Goal: Task Accomplishment & Management: Manage account settings

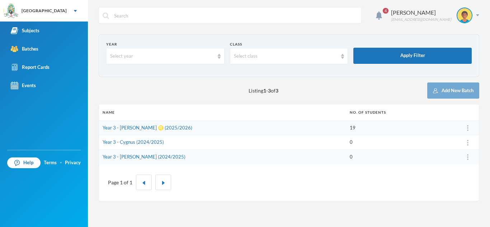
click at [128, 102] on div "Year Select year Class Select class Apply Filter Listing 1 - 3 of 3 Add New Bat…" at bounding box center [289, 117] width 381 height 167
click at [124, 125] on link "Year 3 - [PERSON_NAME] ♌️ (2025/2026)" at bounding box center [148, 128] width 90 height 6
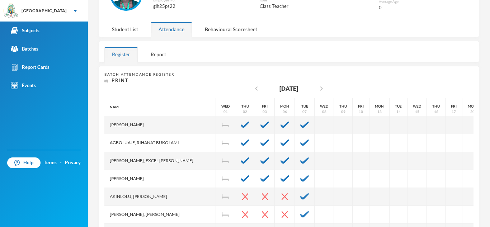
scroll to position [115, 0]
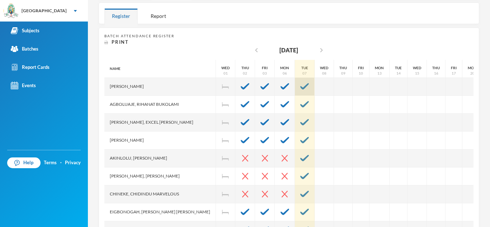
click at [300, 84] on img at bounding box center [304, 86] width 9 height 6
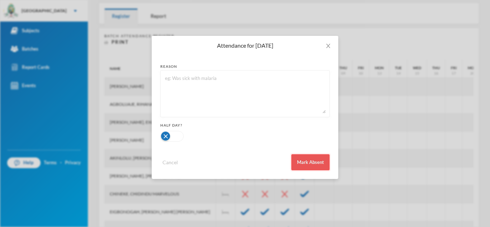
click at [306, 161] on button "Mark Absent" at bounding box center [310, 162] width 38 height 16
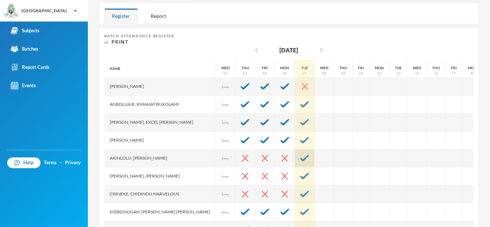
click at [295, 159] on div at bounding box center [305, 159] width 20 height 18
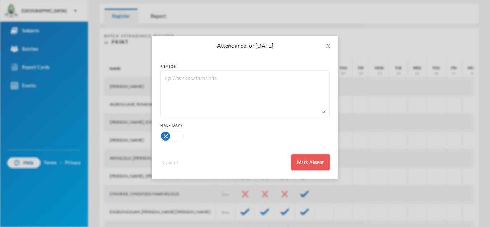
click at [305, 165] on button "Mark Absent" at bounding box center [310, 162] width 38 height 16
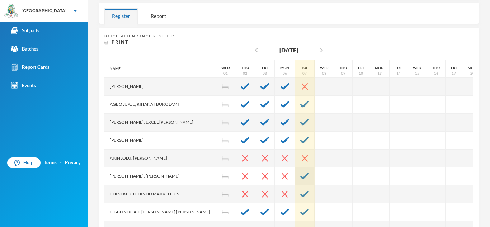
click at [300, 173] on img at bounding box center [304, 176] width 9 height 6
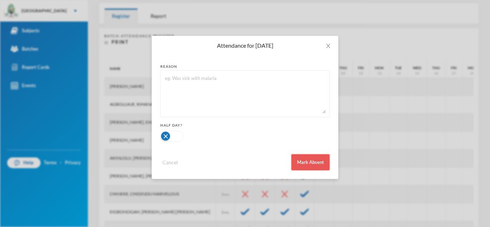
click at [318, 159] on button "Mark Absent" at bounding box center [310, 162] width 38 height 16
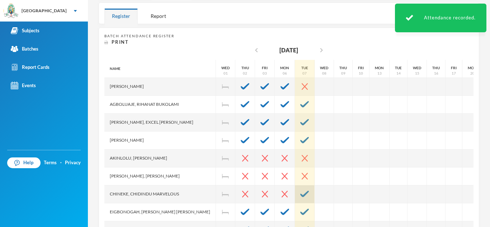
click at [295, 198] on div at bounding box center [305, 195] width 20 height 18
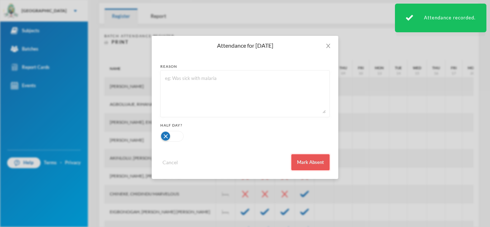
click at [302, 166] on button "Mark Absent" at bounding box center [310, 162] width 38 height 16
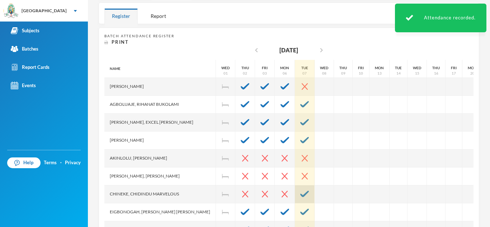
click at [300, 194] on img at bounding box center [304, 194] width 9 height 6
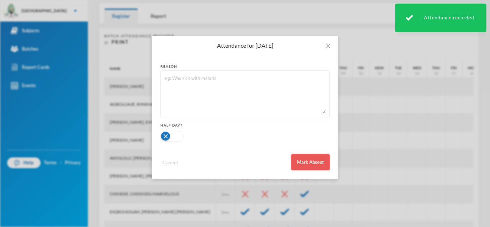
click at [314, 163] on button "Mark Absent" at bounding box center [310, 162] width 38 height 16
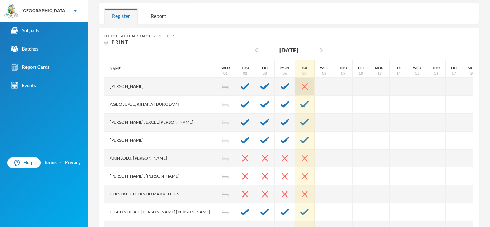
click at [295, 83] on div at bounding box center [305, 87] width 20 height 18
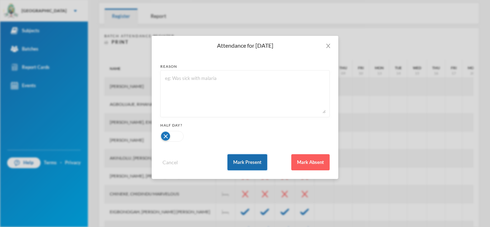
click at [250, 164] on button "Mark Present" at bounding box center [247, 162] width 40 height 16
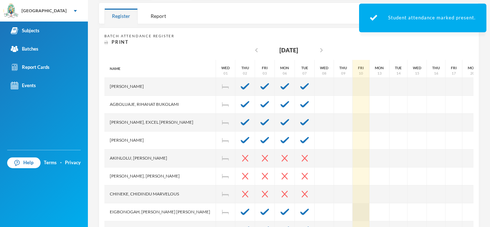
drag, startPoint x: 341, startPoint y: 127, endPoint x: 336, endPoint y: 212, distance: 85.2
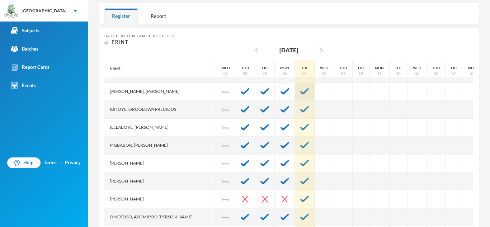
scroll to position [158, 0]
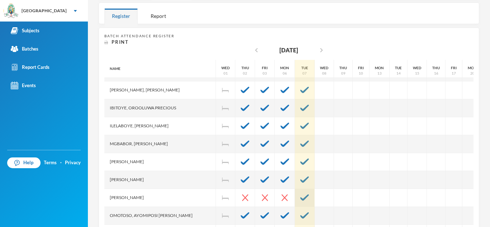
click at [295, 202] on div at bounding box center [305, 198] width 20 height 18
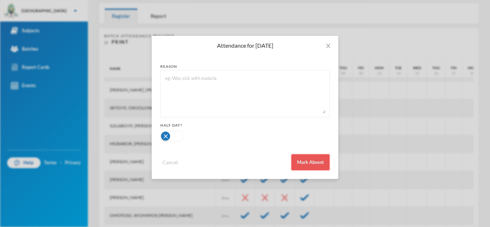
click at [314, 164] on button "Mark Absent" at bounding box center [310, 162] width 38 height 16
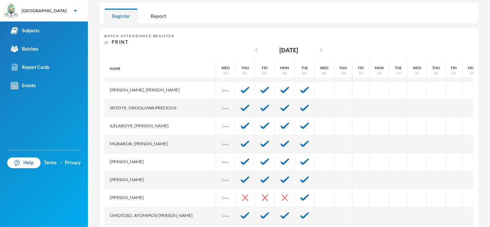
click at [334, 164] on div at bounding box center [343, 162] width 19 height 18
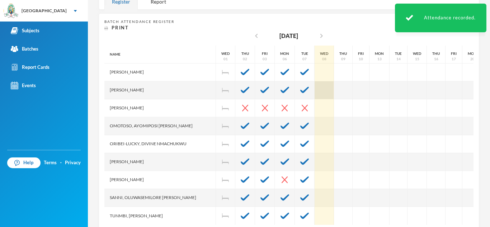
scroll to position [144, 0]
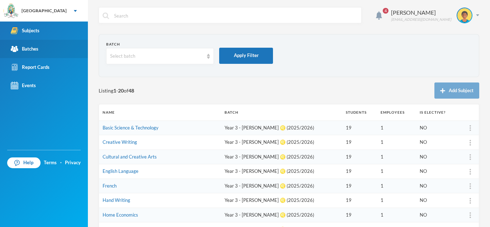
click at [25, 49] on div "Batches" at bounding box center [25, 49] width 28 height 8
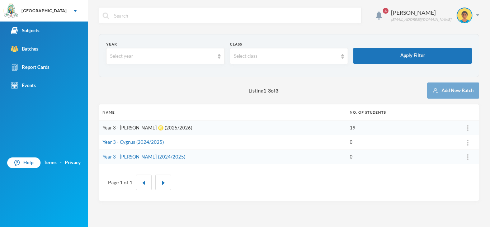
click at [118, 127] on link "Year 3 - [PERSON_NAME] ♌️ (2025/2026)" at bounding box center [148, 128] width 90 height 6
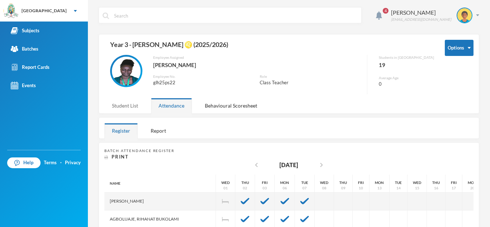
click at [119, 106] on div "Student List" at bounding box center [124, 105] width 41 height 15
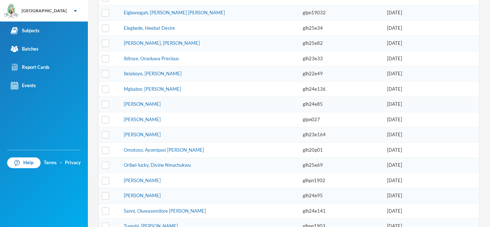
scroll to position [226, 0]
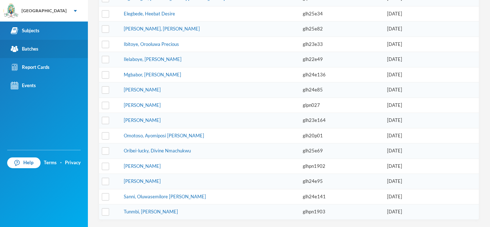
click at [45, 44] on link "Batches" at bounding box center [44, 49] width 88 height 18
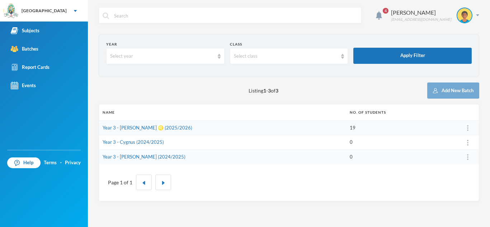
click at [346, 122] on td "19" at bounding box center [401, 128] width 111 height 15
click at [155, 128] on link "Year 3 - [PERSON_NAME] ♌️ (2025/2026)" at bounding box center [148, 128] width 90 height 6
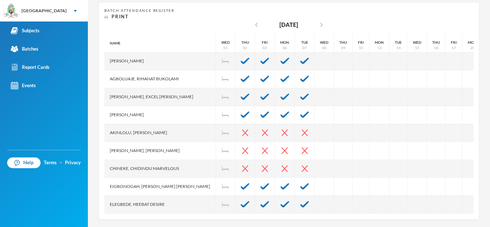
scroll to position [144, 0]
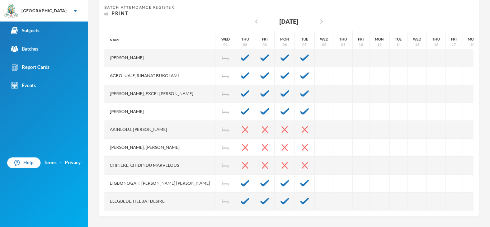
click at [155, 128] on div "Akinlolu, [PERSON_NAME]" at bounding box center [160, 130] width 112 height 18
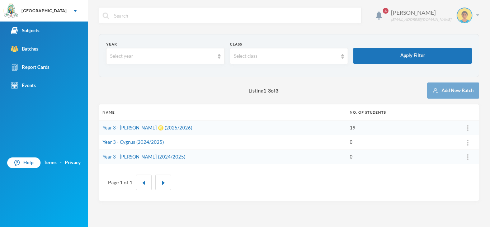
click at [463, 17] on img at bounding box center [465, 15] width 14 height 14
click at [459, 36] on div "My Profile" at bounding box center [460, 36] width 32 height 8
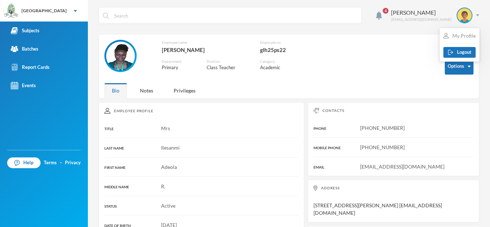
click at [459, 36] on div "My Profile" at bounding box center [460, 36] width 32 height 8
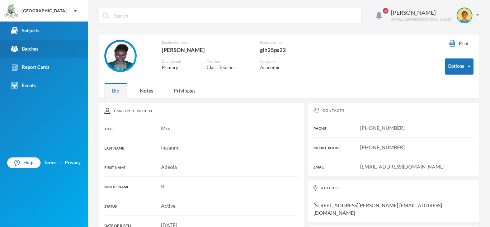
click at [47, 46] on link "Batches" at bounding box center [44, 49] width 88 height 18
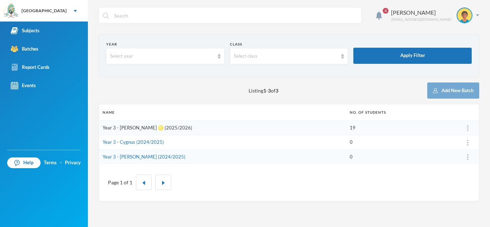
click at [125, 127] on link "Year 3 - [PERSON_NAME] ♌️ (2025/2026)" at bounding box center [148, 128] width 90 height 6
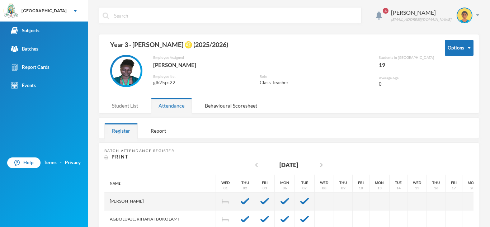
click at [132, 108] on div "Student List" at bounding box center [124, 105] width 41 height 15
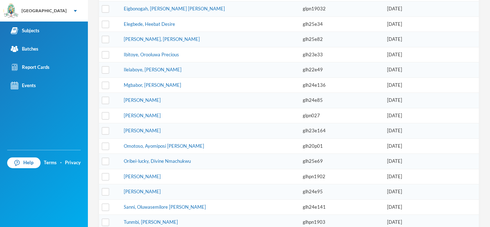
scroll to position [226, 0]
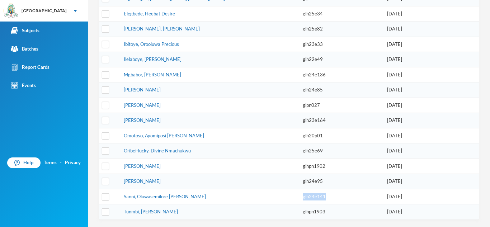
drag, startPoint x: 270, startPoint y: 196, endPoint x: 296, endPoint y: 195, distance: 26.2
click at [299, 195] on td "glh24e141" at bounding box center [324, 196] width 50 height 15
copy td "glh24e141"
